Goal: Complete application form: Complete application form

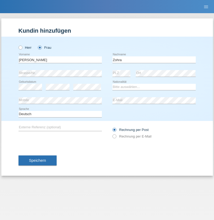
type input "Zohra"
select select "MA"
select select "C"
select select "18"
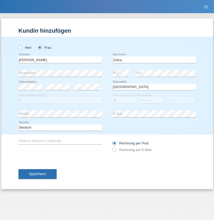
select select "06"
select select "1973"
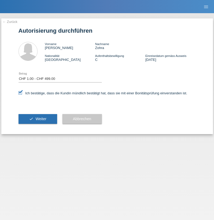
select select "1"
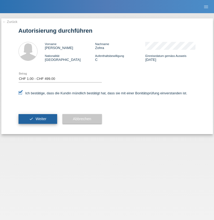
click at [37, 119] on span "Weiter" at bounding box center [40, 119] width 11 height 4
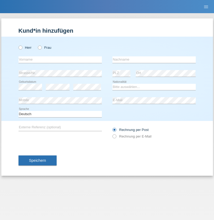
radio input "true"
click at [60, 60] on input "text" at bounding box center [59, 60] width 83 height 7
type input "Lea"
click at [154, 60] on input "text" at bounding box center [153, 60] width 83 height 7
type input "madio"
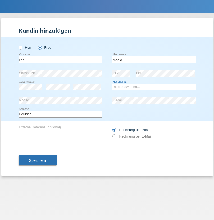
select select "CH"
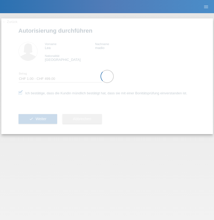
select select "1"
